Goal: Information Seeking & Learning: Learn about a topic

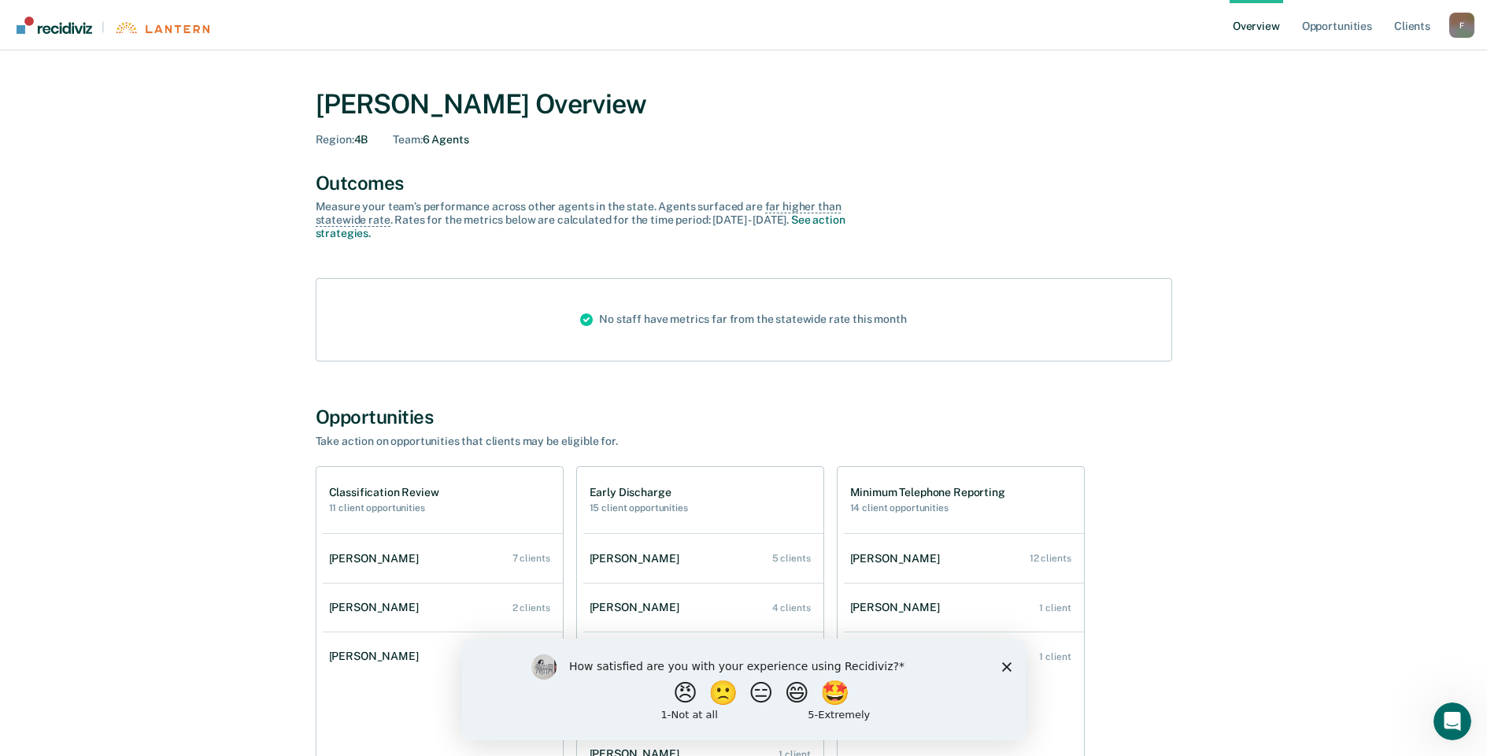
click at [1002, 664] on icon "Close survey" at bounding box center [1005, 665] width 9 height 9
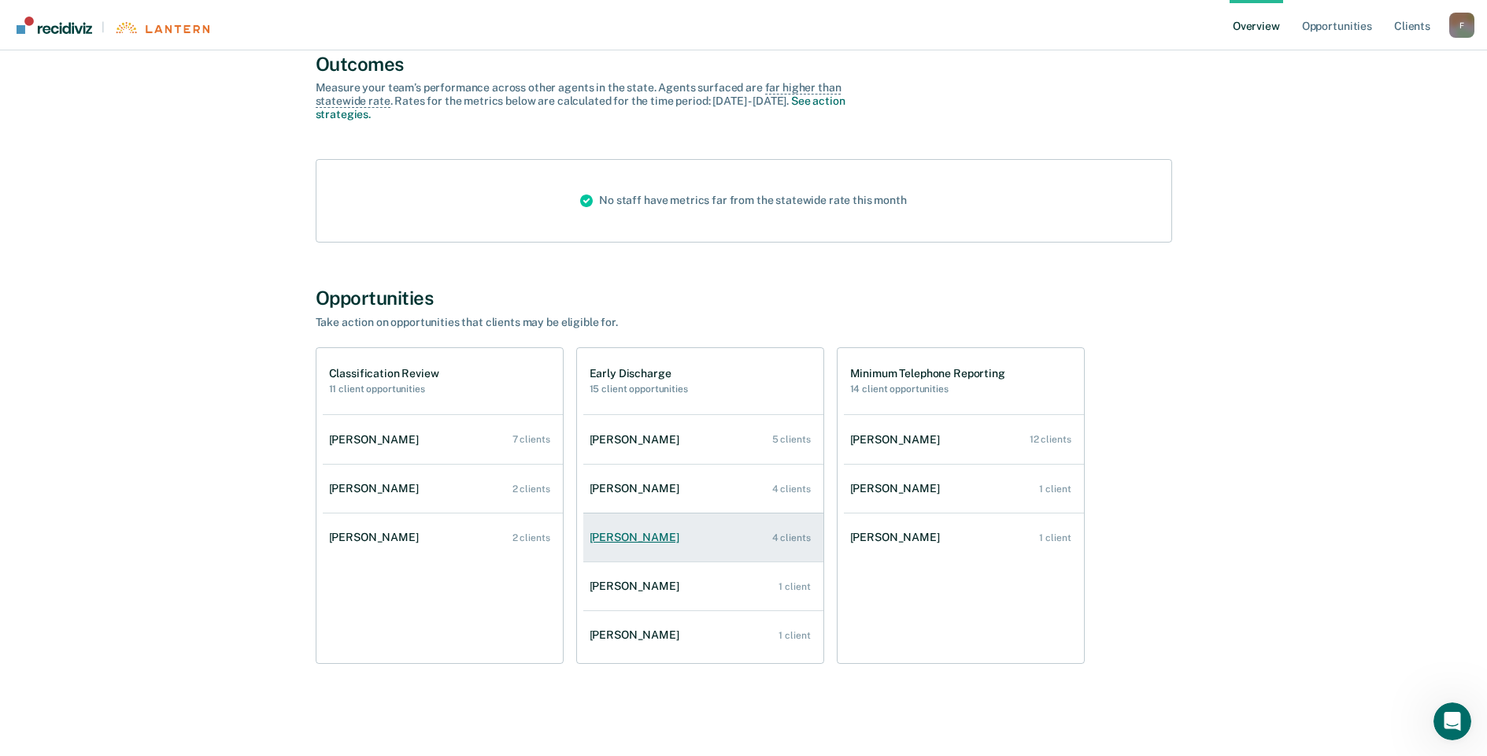
scroll to position [121, 0]
